Goal: Task Accomplishment & Management: Manage account settings

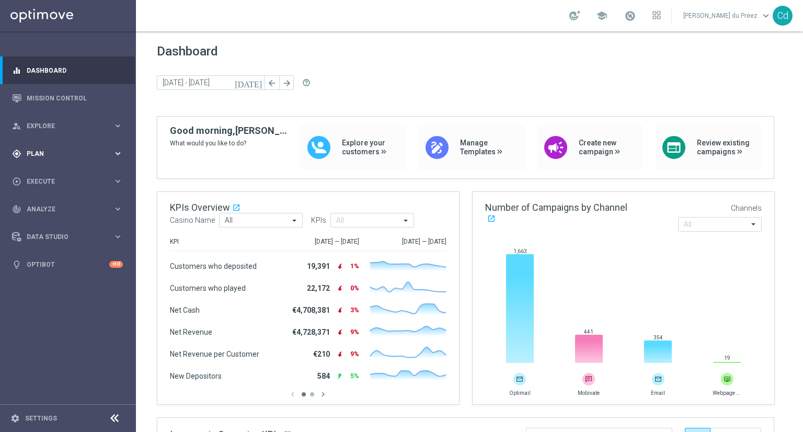
click at [37, 154] on span "Plan" at bounding box center [70, 154] width 86 height 6
click at [57, 207] on span "Templates" at bounding box center [65, 206] width 75 height 6
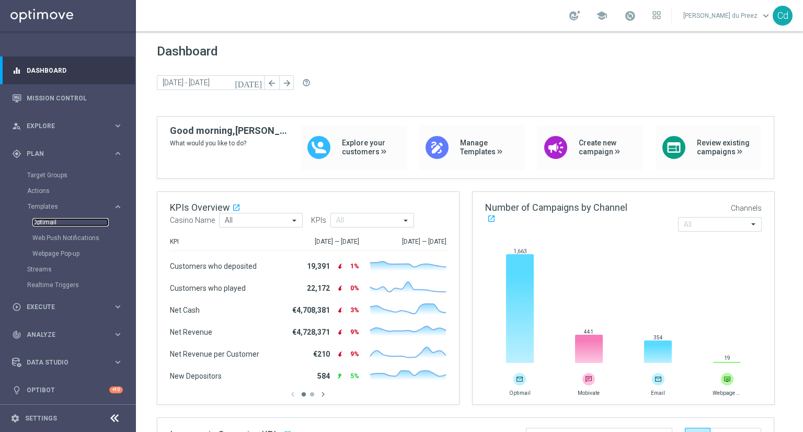
click at [49, 224] on link "Optimail" at bounding box center [70, 222] width 76 height 8
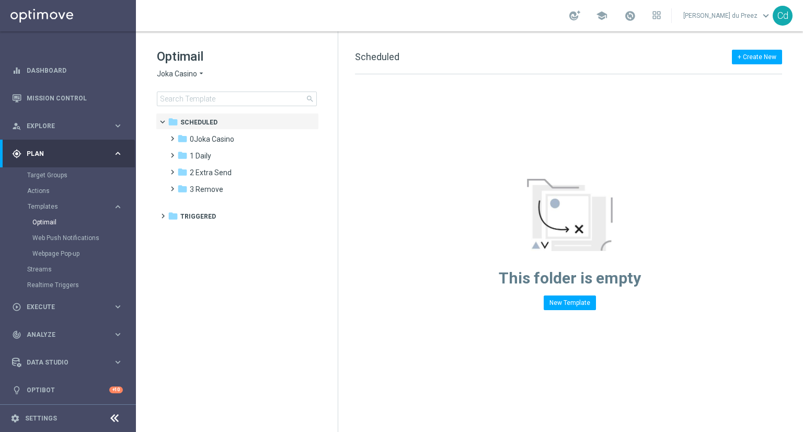
click at [170, 72] on span "Joka Casino" at bounding box center [177, 74] width 40 height 10
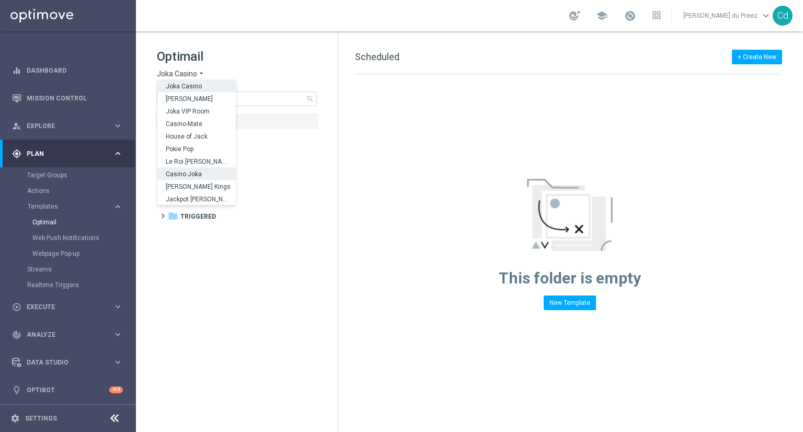
click at [0, 0] on span "Casino Joka" at bounding box center [0, 0] width 0 height 0
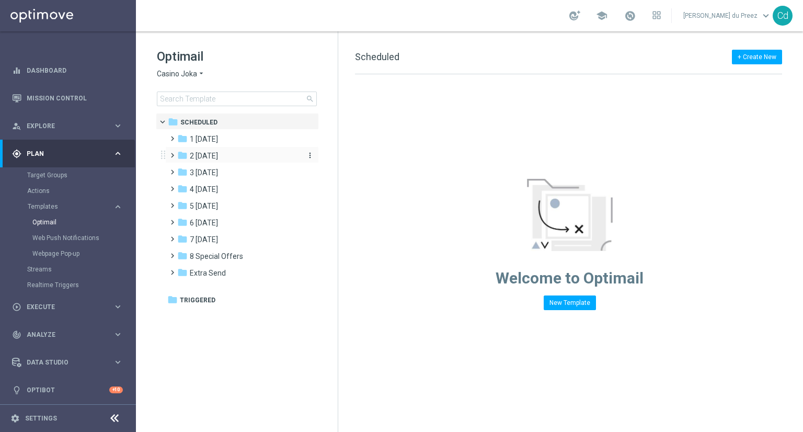
click at [213, 157] on span "2 [DATE]" at bounding box center [204, 155] width 28 height 9
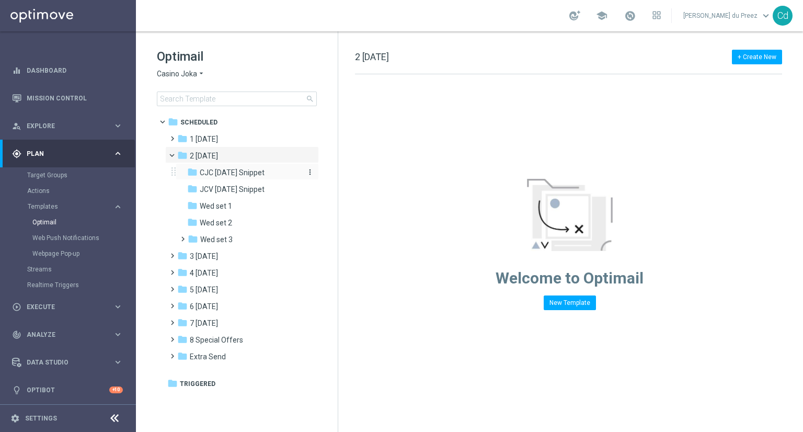
click at [241, 169] on span "CJC [DATE] Snippet" at bounding box center [232, 172] width 65 height 9
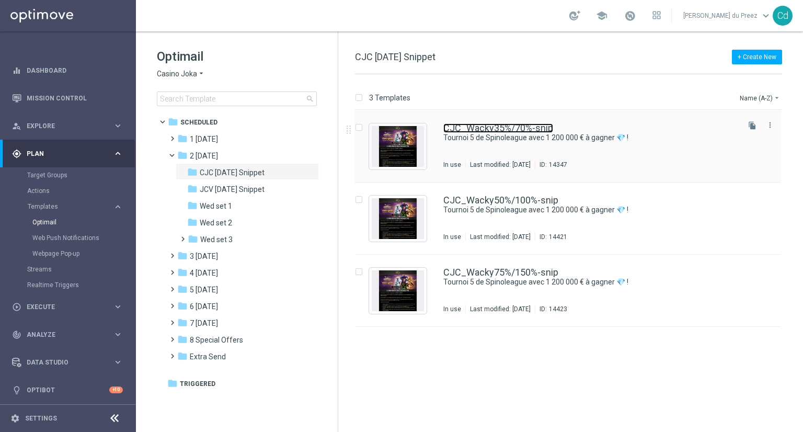
click at [498, 129] on link "CJC_Wacky35%/70%-snip" at bounding box center [498, 127] width 110 height 9
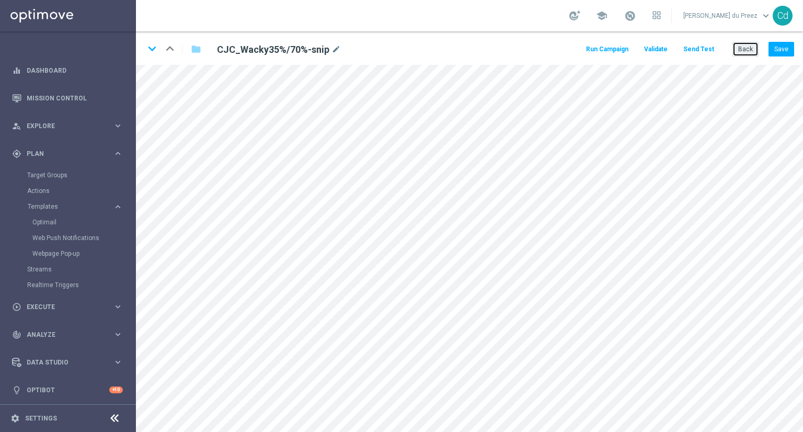
drag, startPoint x: 749, startPoint y: 51, endPoint x: 714, endPoint y: 51, distance: 35.0
click at [749, 51] on button "Back" at bounding box center [746, 49] width 26 height 15
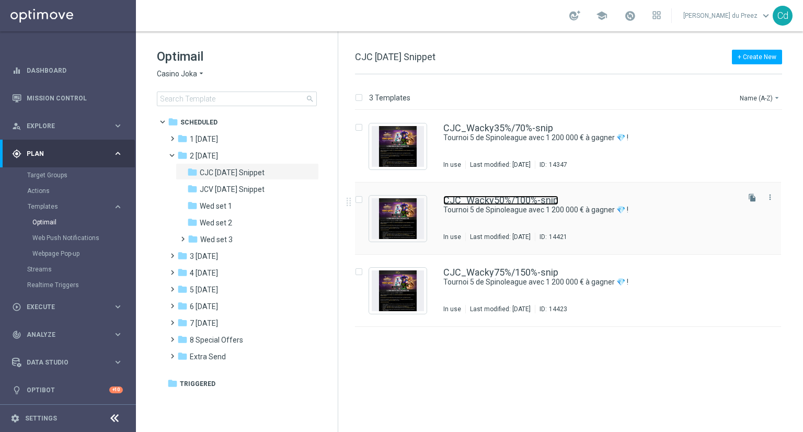
click at [528, 198] on link "CJC_Wacky50%/100%-snip" at bounding box center [500, 200] width 115 height 9
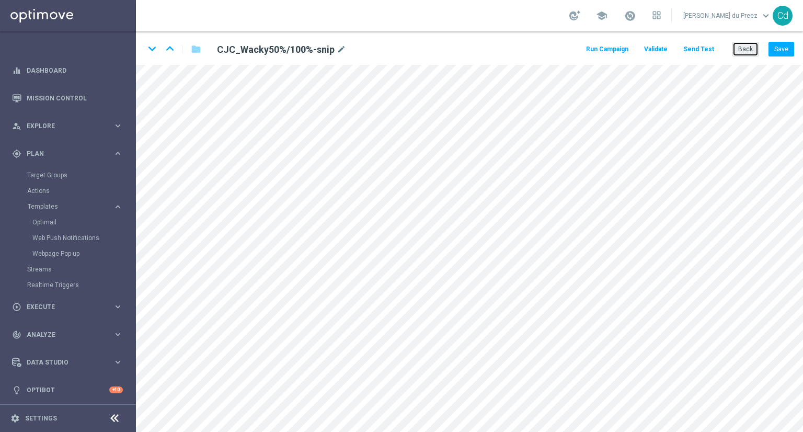
click at [752, 43] on button "Back" at bounding box center [746, 49] width 26 height 15
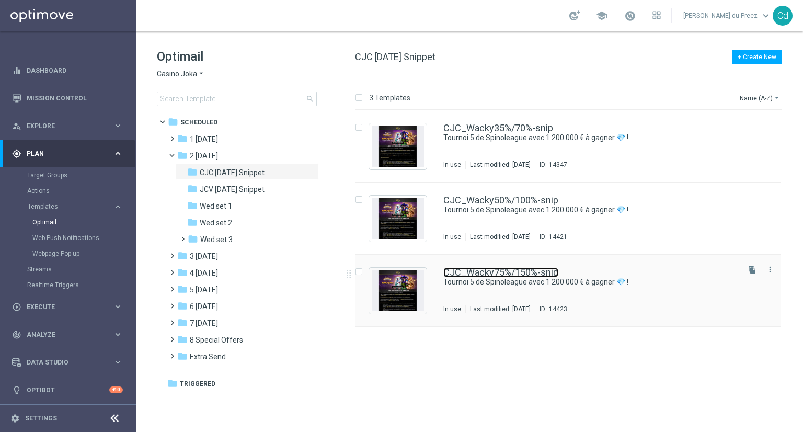
click at [513, 275] on link "CJC_Wacky75%/150%-snip" at bounding box center [500, 272] width 115 height 9
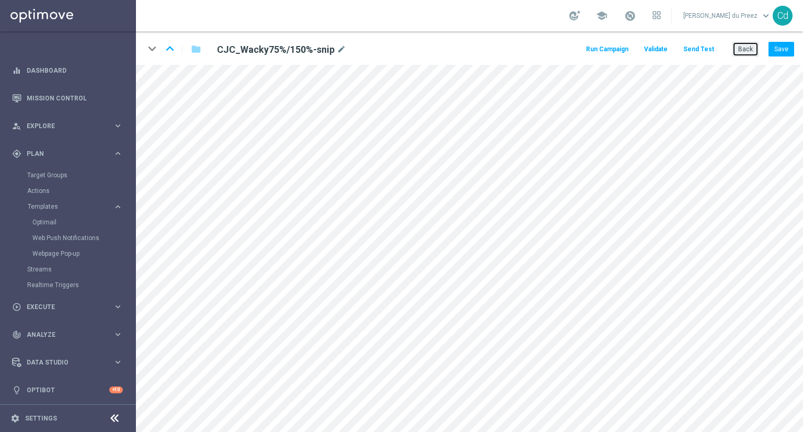
click at [746, 50] on button "Back" at bounding box center [746, 49] width 26 height 15
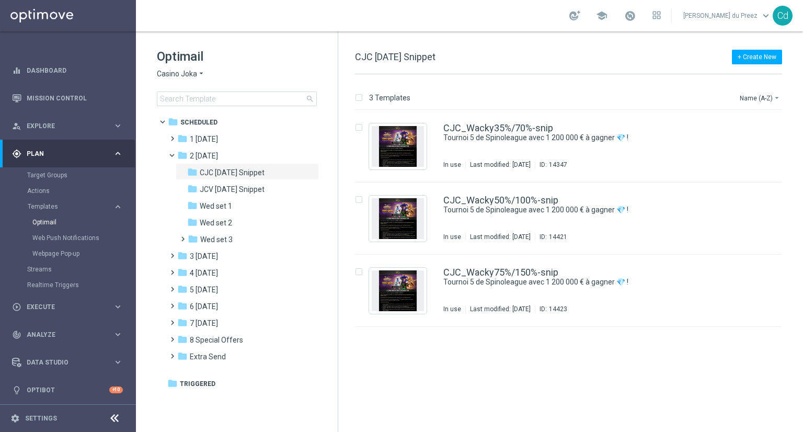
click at [255, 190] on span "JCV [DATE] Snippet" at bounding box center [232, 189] width 65 height 9
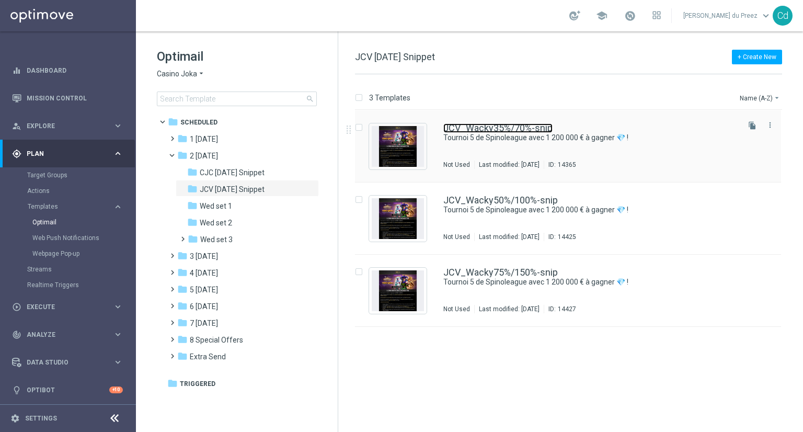
click at [484, 126] on link "JCV_Wacky35%/70%-snip" at bounding box center [497, 127] width 109 height 9
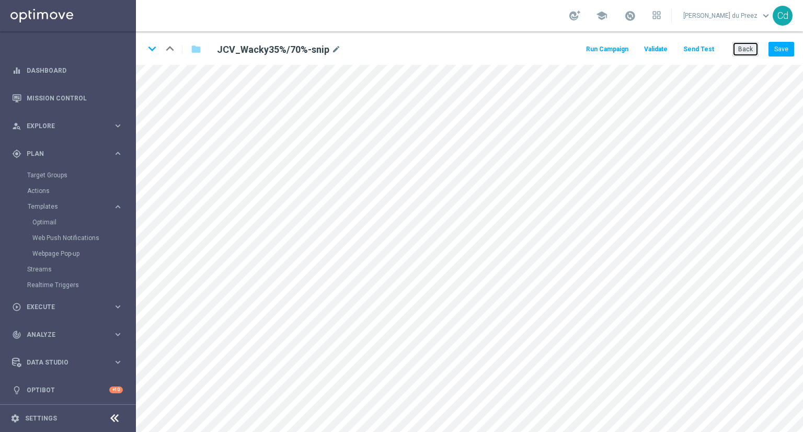
click at [749, 50] on button "Back" at bounding box center [746, 49] width 26 height 15
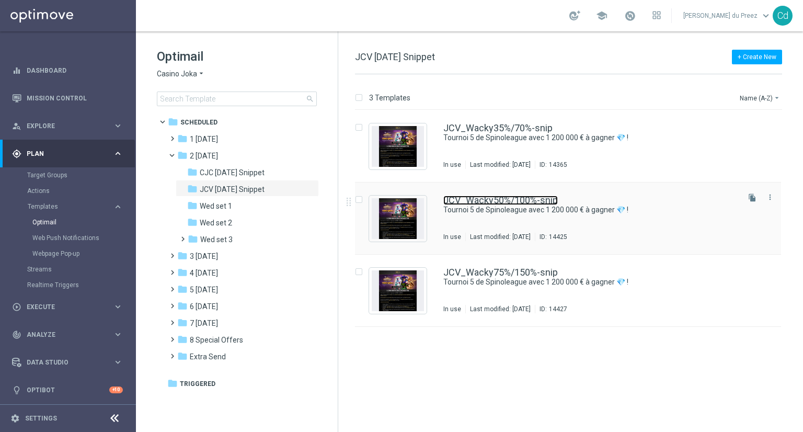
click at [507, 201] on link "JCV_Wacky50%/100%-snip" at bounding box center [500, 200] width 115 height 9
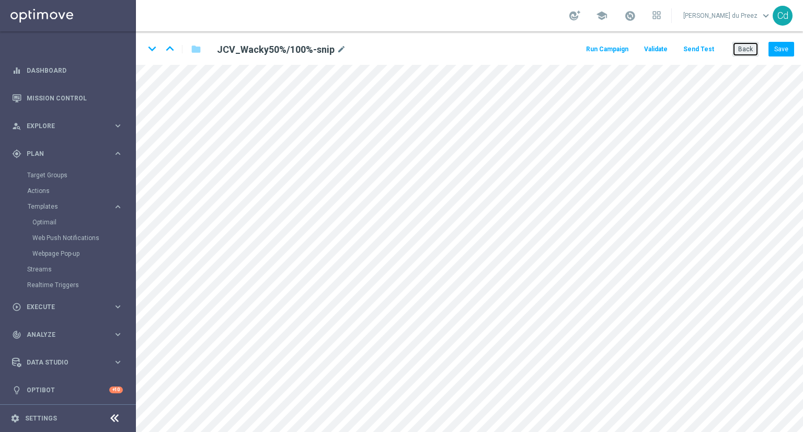
click at [743, 49] on button "Back" at bounding box center [746, 49] width 26 height 15
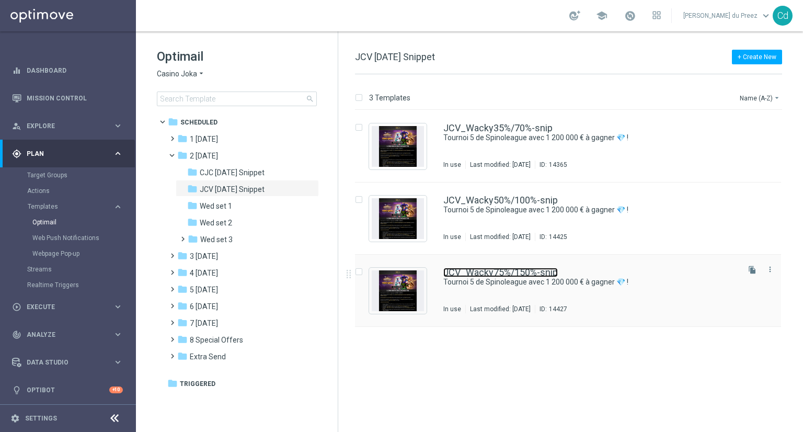
click at [517, 272] on link "JCV_Wacky75%/150%-snip" at bounding box center [500, 272] width 115 height 9
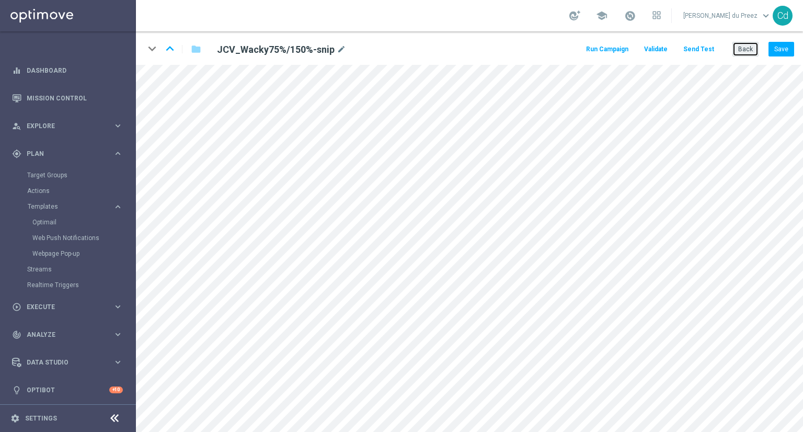
click at [746, 55] on button "Back" at bounding box center [746, 49] width 26 height 15
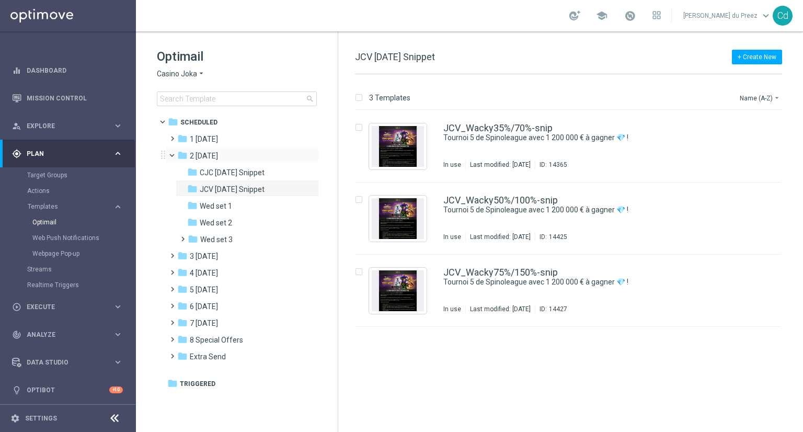
click at [175, 155] on span at bounding box center [177, 153] width 4 height 5
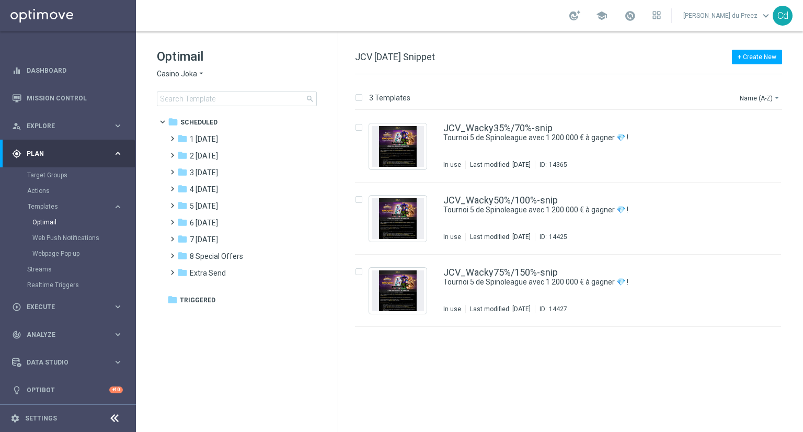
click at [165, 71] on span "Casino Joka" at bounding box center [177, 74] width 40 height 10
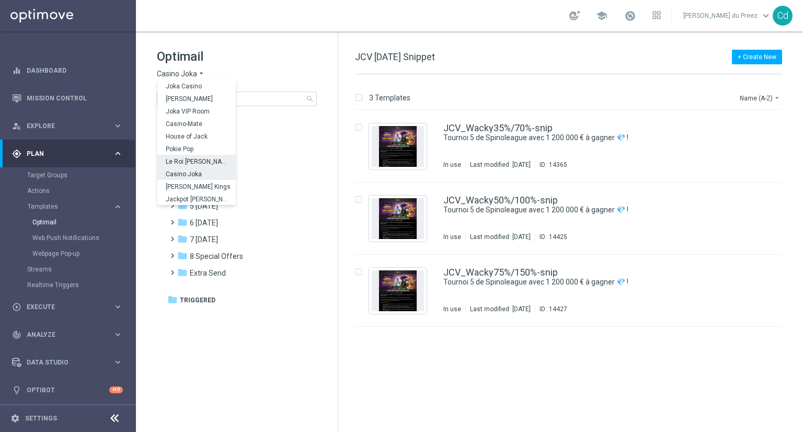
click at [0, 0] on span "Le Roi [PERSON_NAME]" at bounding box center [0, 0] width 0 height 0
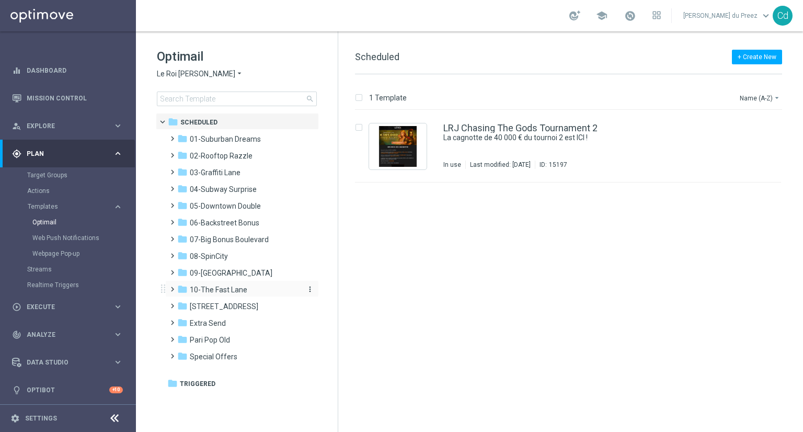
click at [221, 292] on span "10-The Fast Lane" at bounding box center [219, 289] width 58 height 9
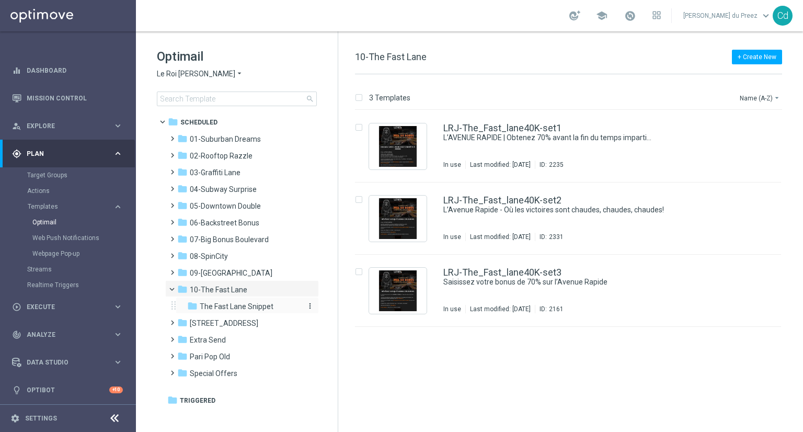
click at [240, 306] on span "The Fast Lane Snippet" at bounding box center [237, 306] width 74 height 9
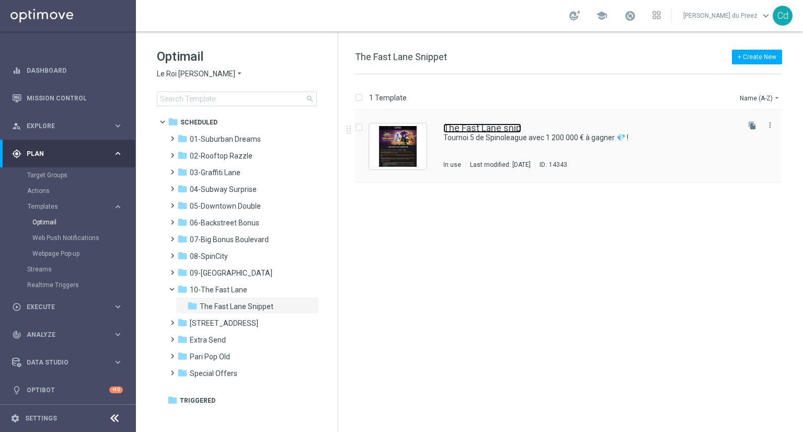
click at [499, 126] on link "The Fast Lane snip" at bounding box center [482, 127] width 78 height 9
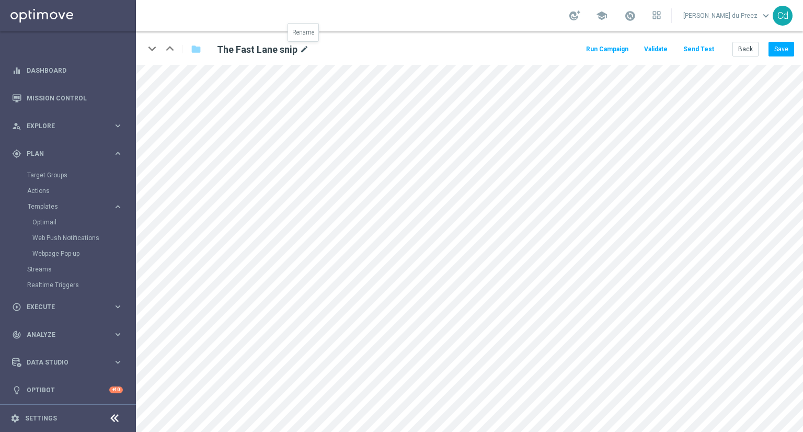
click at [304, 48] on icon "mode_edit" at bounding box center [304, 49] width 9 height 13
click at [274, 49] on input "The Fast Lane snip" at bounding box center [338, 49] width 259 height 15
type input "The Fast Lane 70% snip"
click at [502, 51] on div "keyboard_arrow_down keyboard_arrow_up folder The Fast Lane 70% snip Run Campaig…" at bounding box center [469, 47] width 667 height 33
click at [784, 51] on button "Save" at bounding box center [782, 49] width 26 height 15
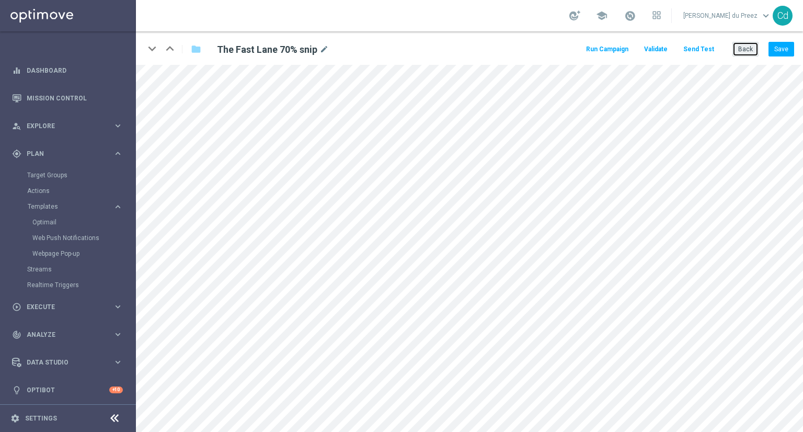
click at [750, 53] on button "Back" at bounding box center [746, 49] width 26 height 15
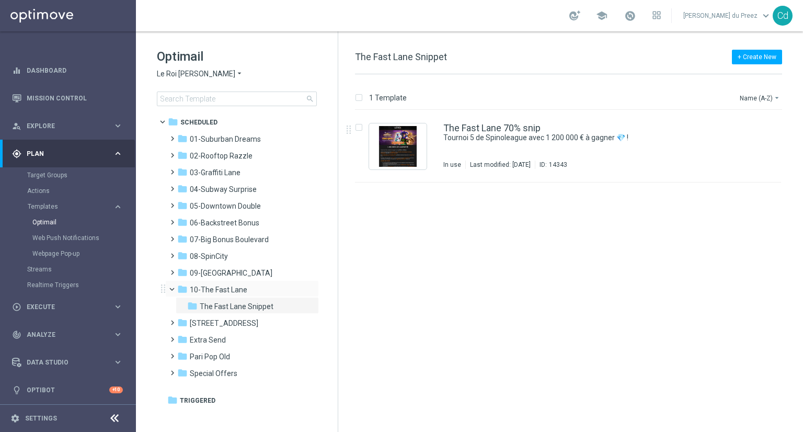
click at [175, 289] on span at bounding box center [177, 287] width 4 height 5
click at [217, 137] on span "01-Suburban Dreams" at bounding box center [225, 138] width 71 height 9
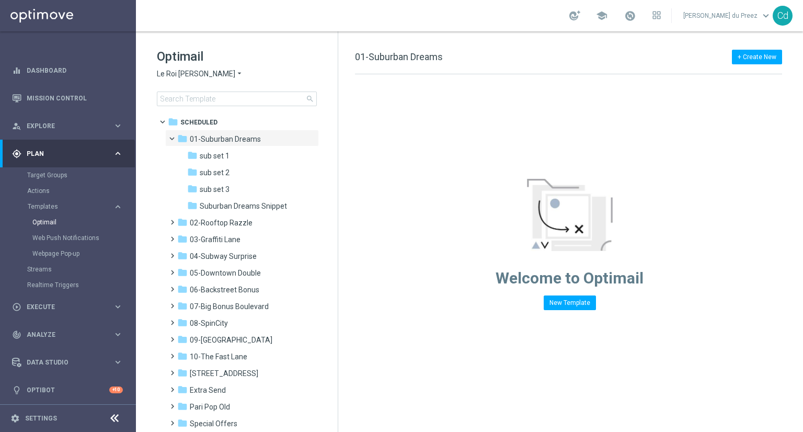
click at [217, 174] on span "sub set 2" at bounding box center [215, 172] width 30 height 9
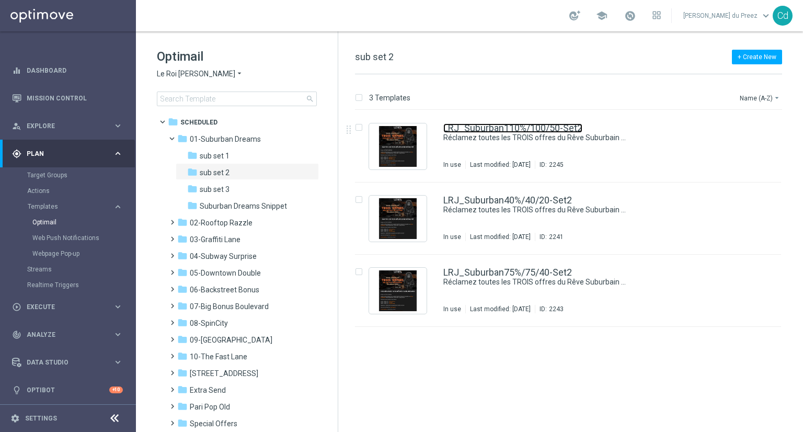
drag, startPoint x: 538, startPoint y: 126, endPoint x: 545, endPoint y: 126, distance: 6.8
click at [538, 126] on link "LRJ_Suburban110%/100/50-Set2" at bounding box center [512, 127] width 139 height 9
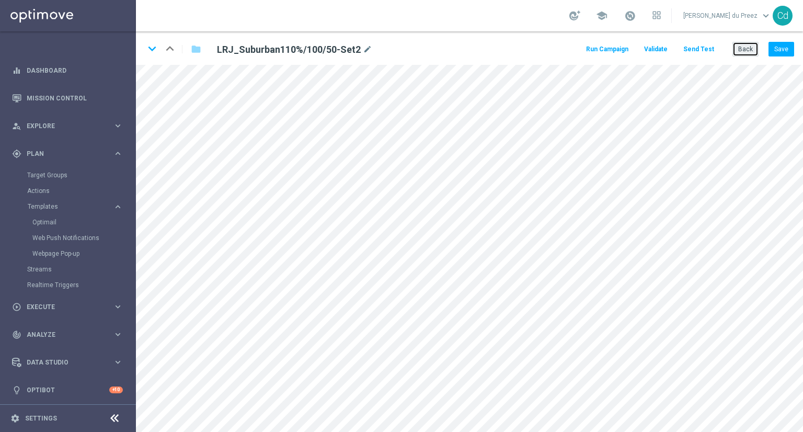
click at [744, 48] on button "Back" at bounding box center [746, 49] width 26 height 15
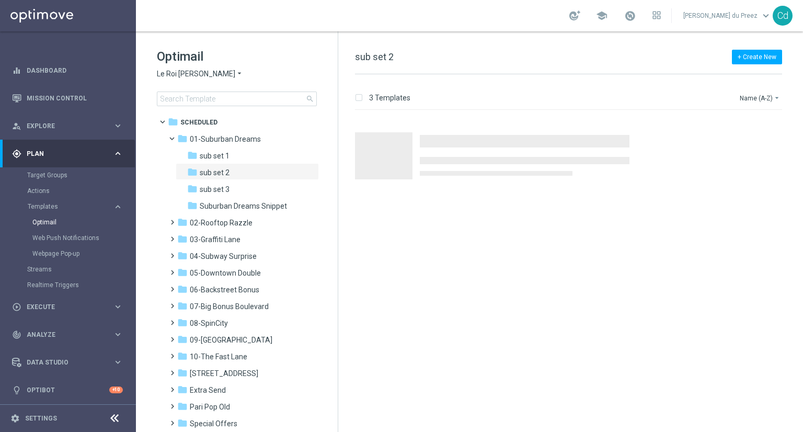
click at [188, 74] on span "Le Roi [PERSON_NAME]" at bounding box center [196, 74] width 78 height 10
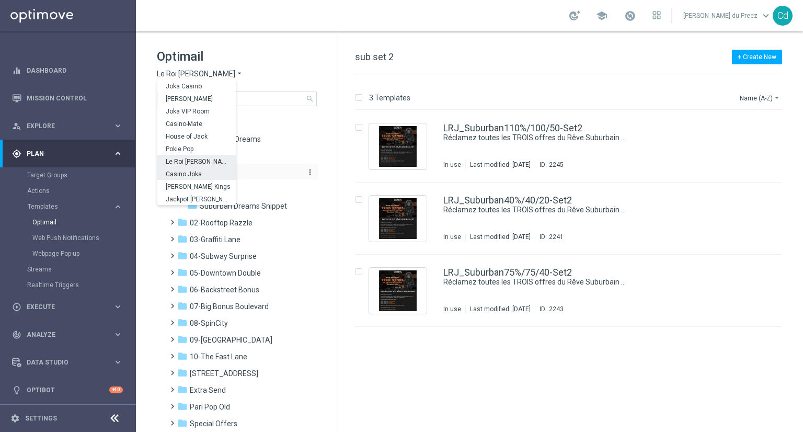
click at [0, 0] on span "Casino Joka" at bounding box center [0, 0] width 0 height 0
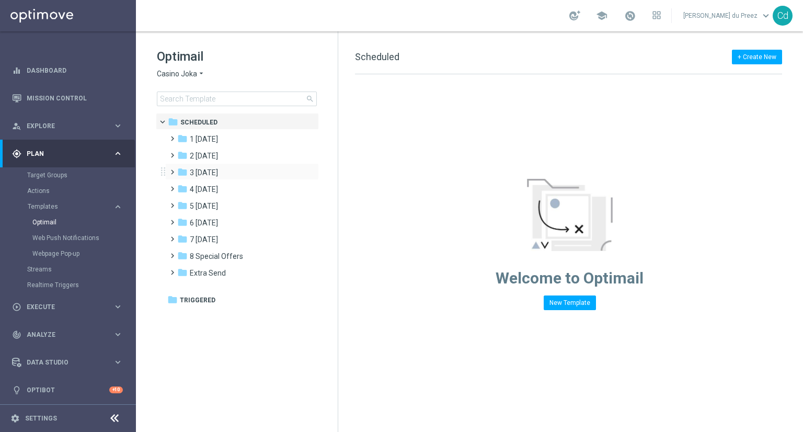
click at [168, 169] on span at bounding box center [170, 167] width 5 height 4
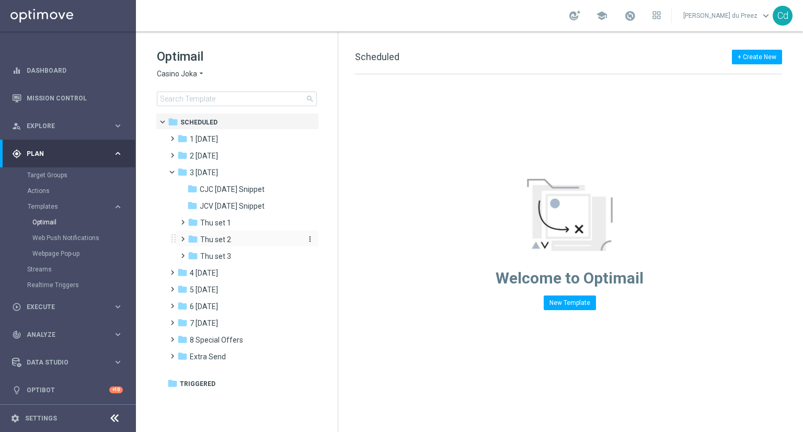
click at [217, 239] on span "Thu set 2" at bounding box center [215, 239] width 31 height 9
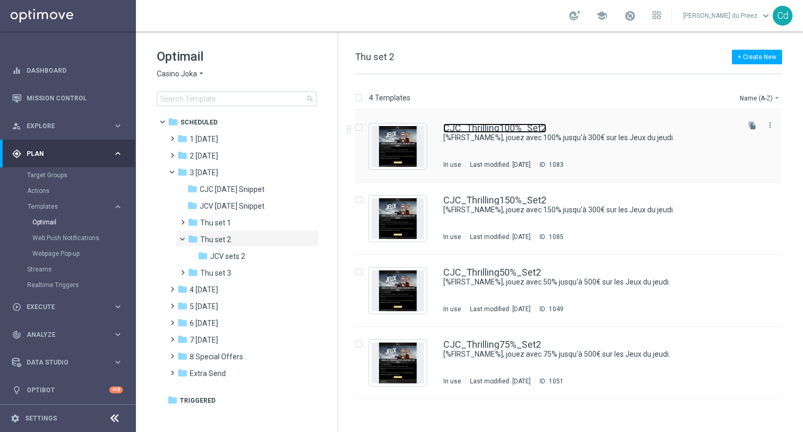
click at [529, 124] on link "CJC_Thrilling100%_Set2" at bounding box center [494, 127] width 103 height 9
